Goal: Information Seeking & Learning: Learn about a topic

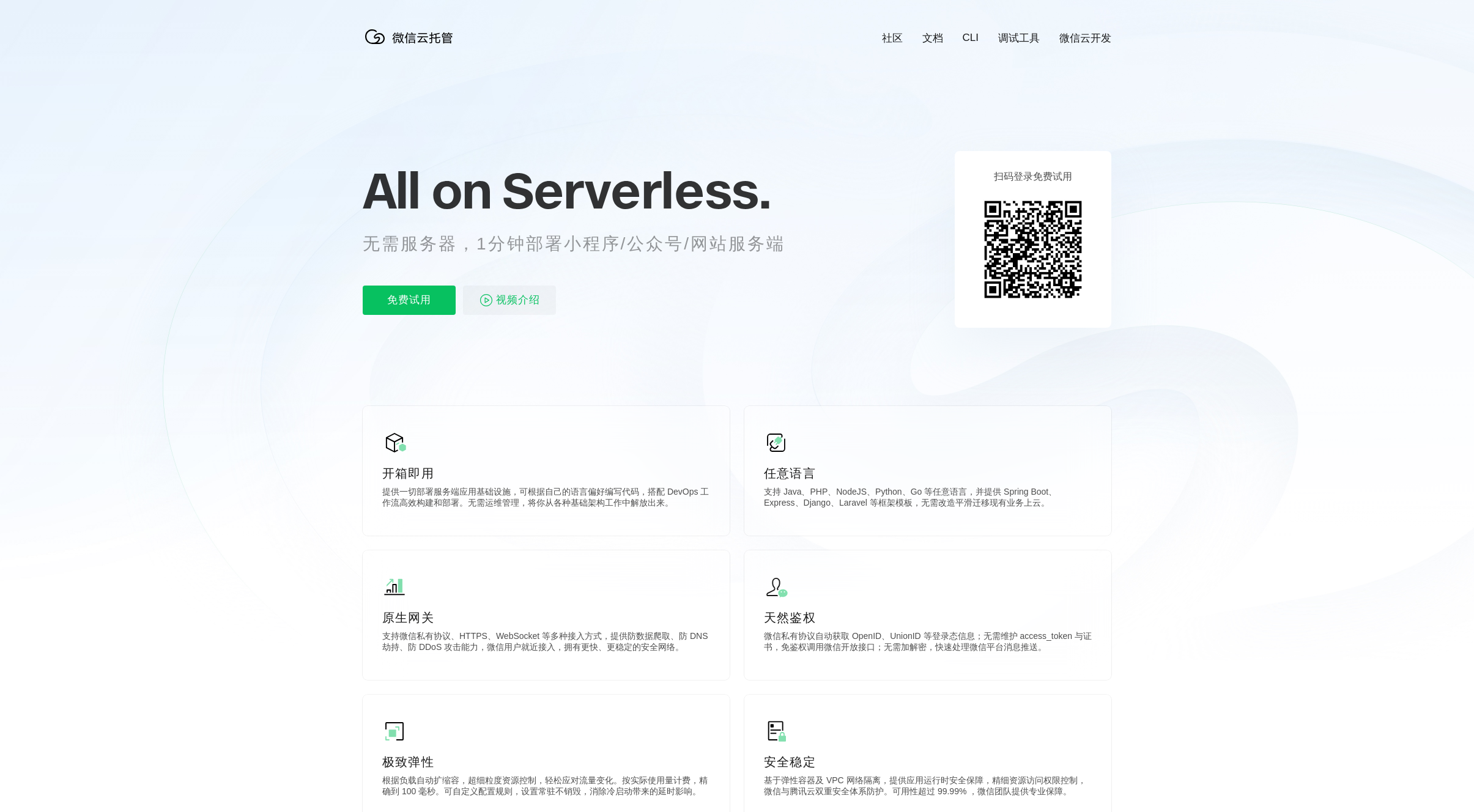
click at [1105, 51] on icon at bounding box center [737, 330] width 1175 height 660
click at [1092, 39] on link "微信云开发" at bounding box center [1085, 38] width 52 height 14
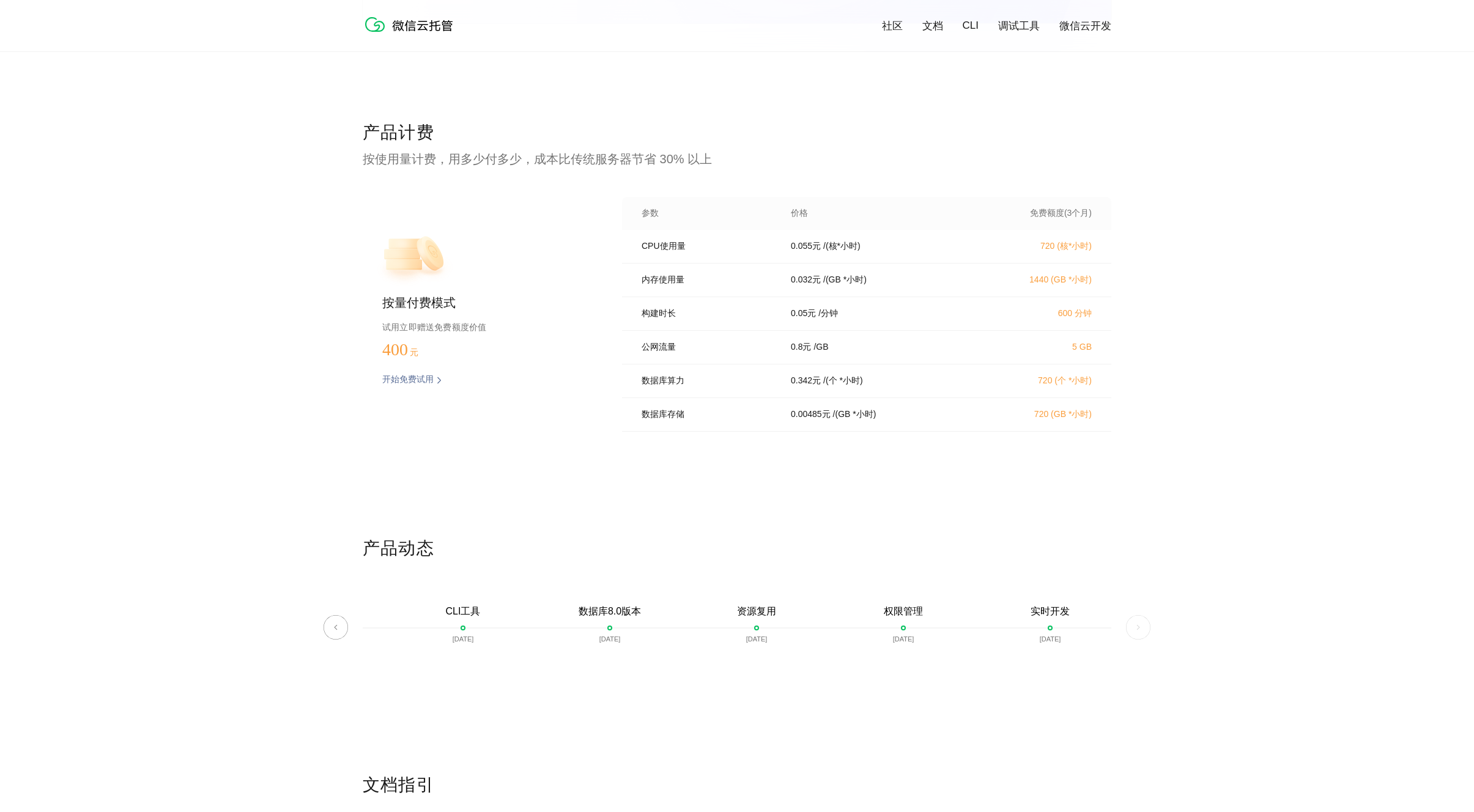
scroll to position [2386, 0]
click at [1121, 634] on div "产品动态 微信云托管开启内测 [DATE] 微信云托管公测 [DATE] 客服技术支持上线 [DATE] 自定义域名上线 [DATE] 资源包 [DATE] …" at bounding box center [737, 654] width 1474 height 237
click at [1132, 630] on img at bounding box center [1138, 627] width 25 height 25
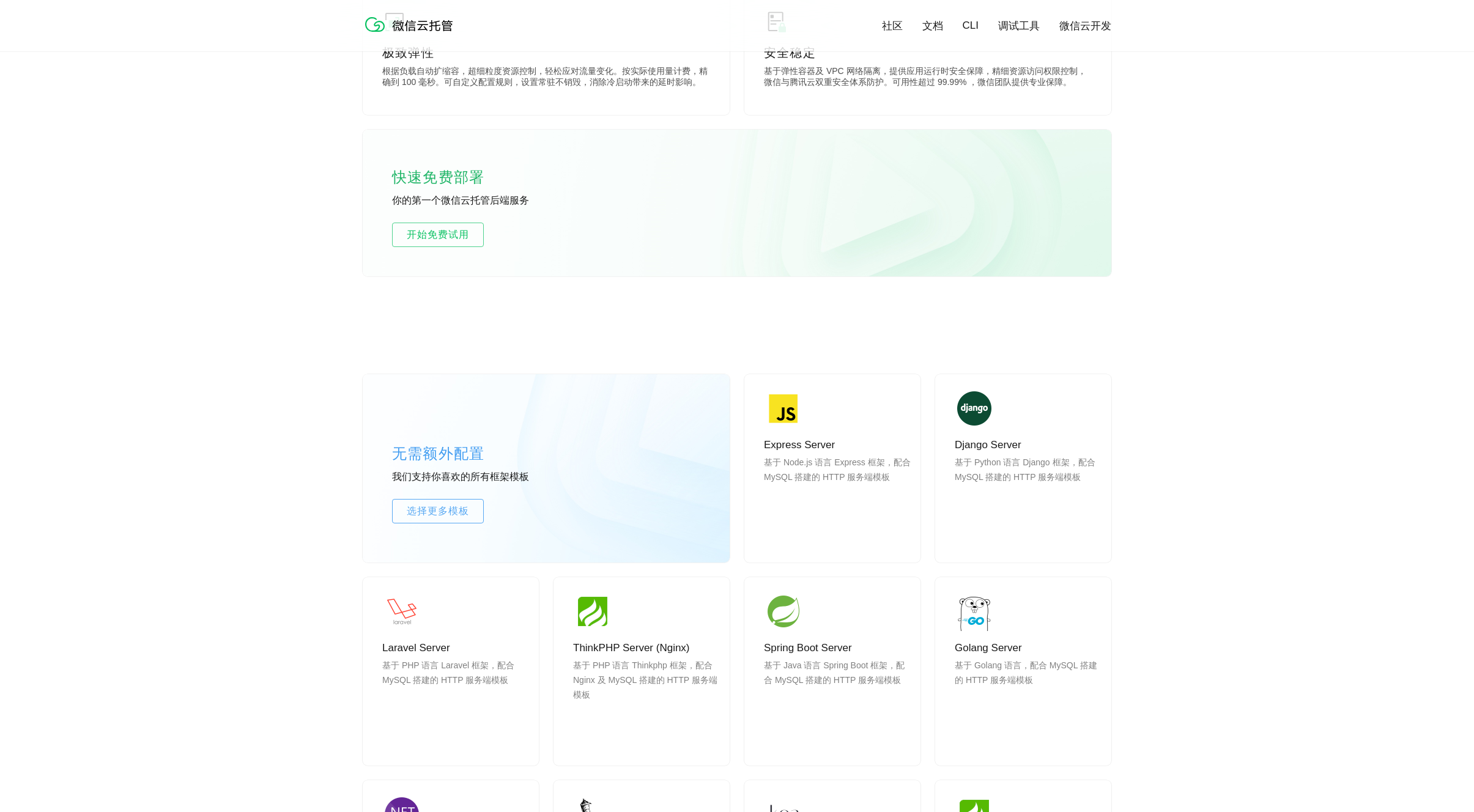
scroll to position [0, 0]
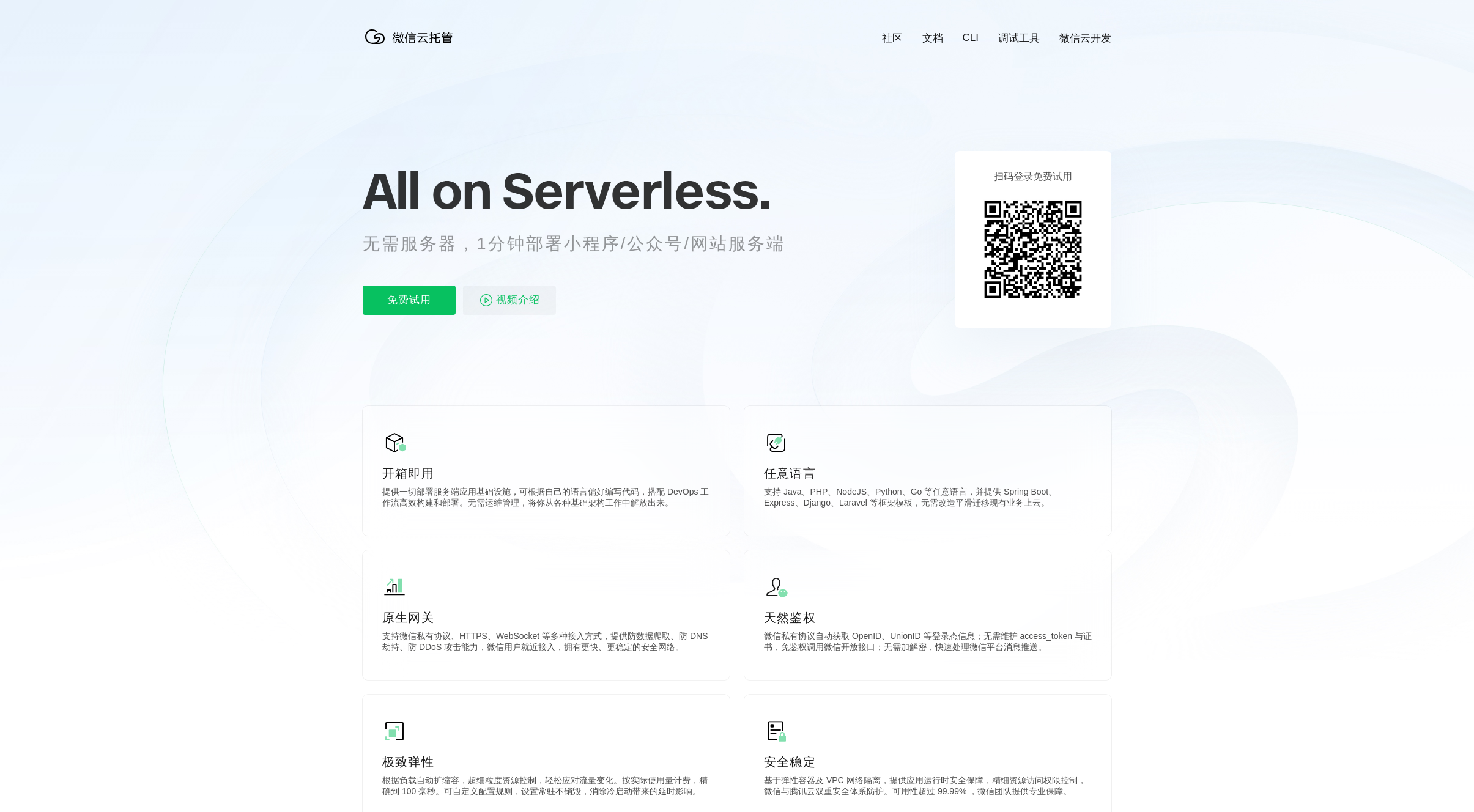
scroll to position [0, 2175]
